Goal: Task Accomplishment & Management: Use online tool/utility

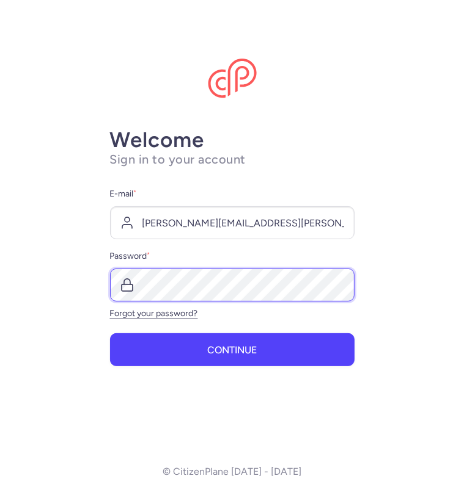
click at [110, 334] on button "Continue" at bounding box center [232, 350] width 244 height 33
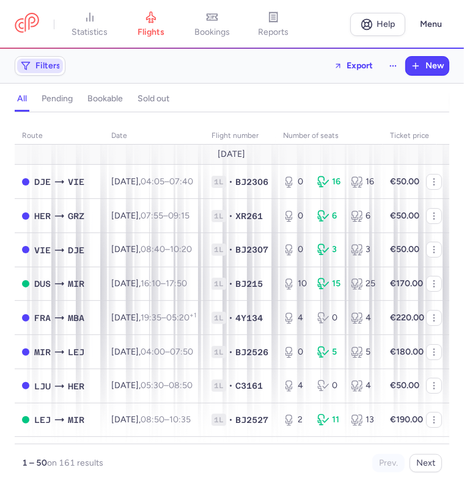
click at [46, 61] on span "Filters" at bounding box center [47, 66] width 25 height 10
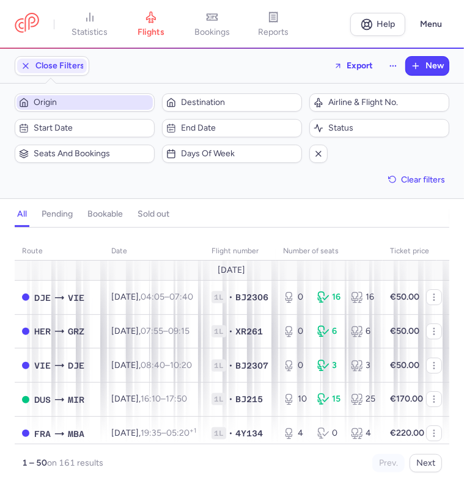
click at [64, 106] on span "Origin" at bounding box center [92, 103] width 117 height 10
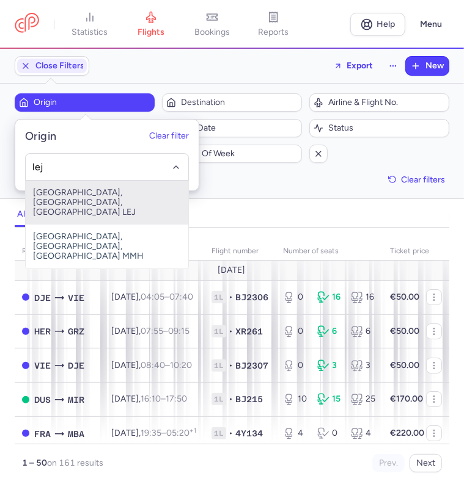
type input "lej"
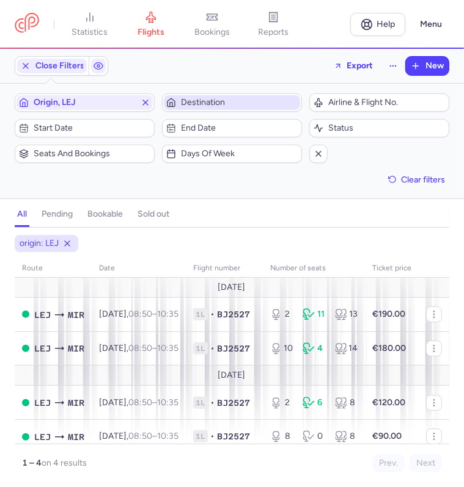
click at [222, 106] on span "Destination" at bounding box center [239, 103] width 117 height 10
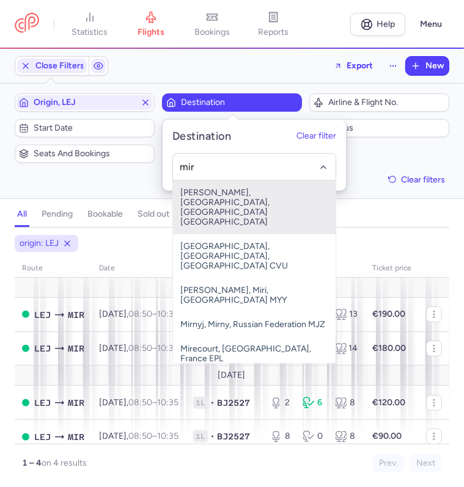
type input "mir"
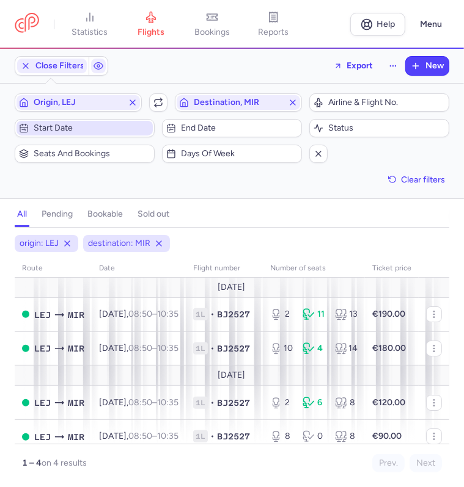
click at [120, 123] on span "Start date" at bounding box center [92, 128] width 117 height 10
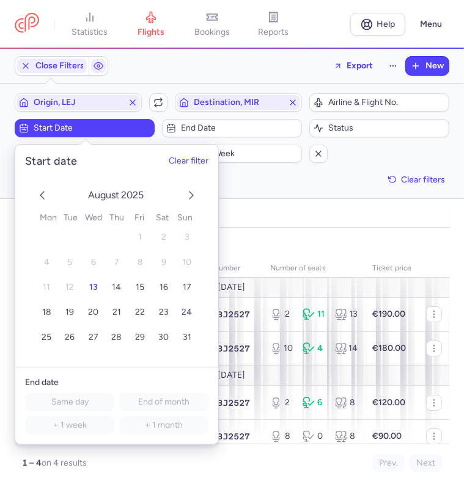
click at [188, 191] on icon "next month" at bounding box center [191, 195] width 15 height 15
click at [139, 237] on span "5" at bounding box center [139, 238] width 5 height 10
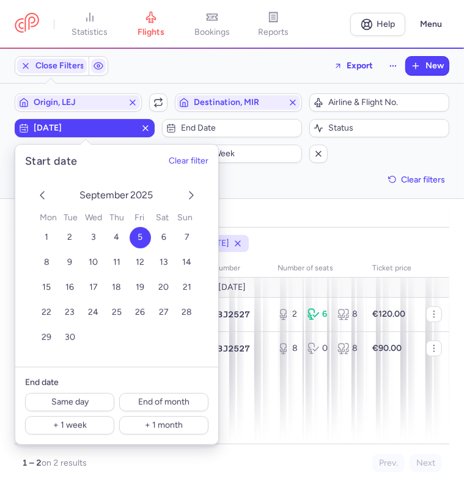
click at [304, 196] on div "Filters (3) – 2 results Origin, LEJ Include return Destination, MIR Airline & F…" at bounding box center [232, 141] width 464 height 115
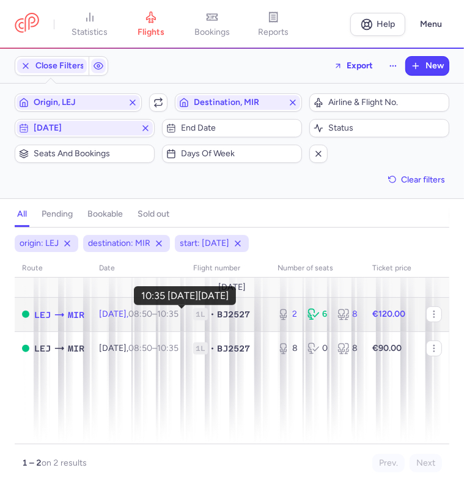
click at [178, 309] on time "10:35 +0" at bounding box center [167, 314] width 21 height 10
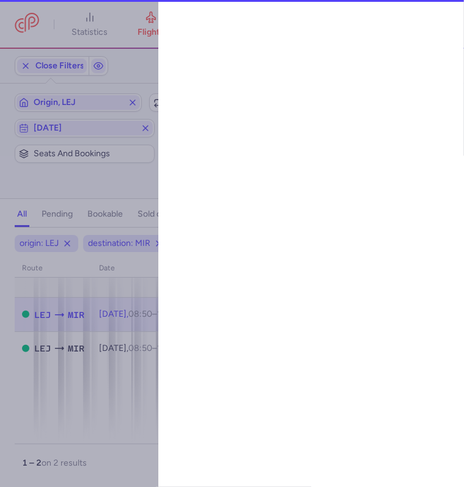
select select "days"
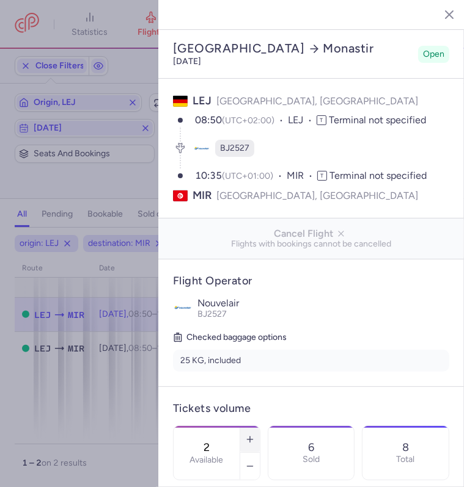
click at [252, 440] on line "button" at bounding box center [249, 440] width 5 height 0
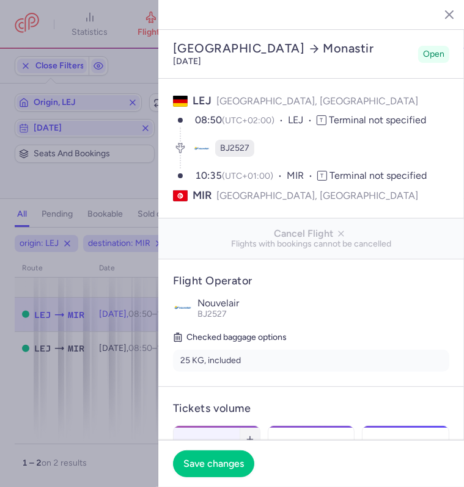
click at [252, 440] on line "button" at bounding box center [249, 440] width 5 height 0
type input "6"
click at [210, 467] on span "Save changes" at bounding box center [213, 463] width 60 height 11
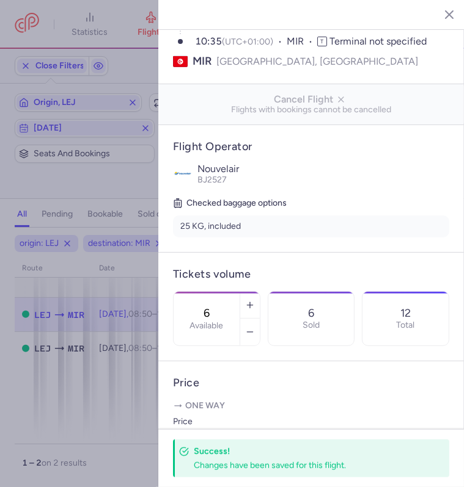
scroll to position [136, 0]
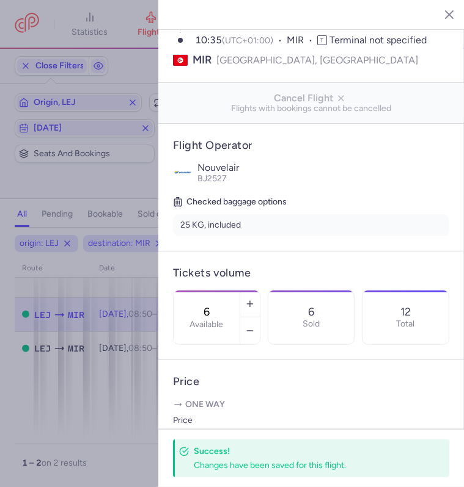
click at [440, 10] on icon "button" at bounding box center [440, 14] width 12 height 12
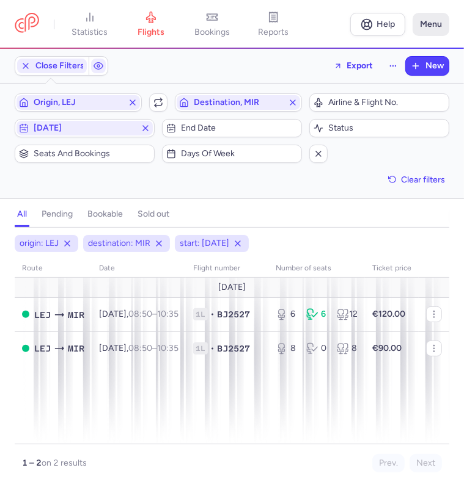
click at [429, 30] on button "Menu" at bounding box center [430, 24] width 37 height 23
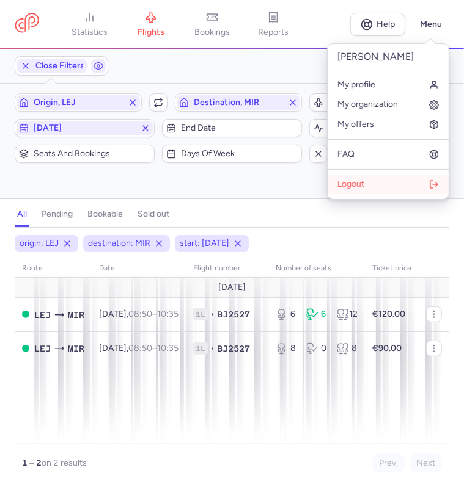
click at [371, 184] on button "Logout" at bounding box center [387, 185] width 121 height 20
